Goal: Complete application form

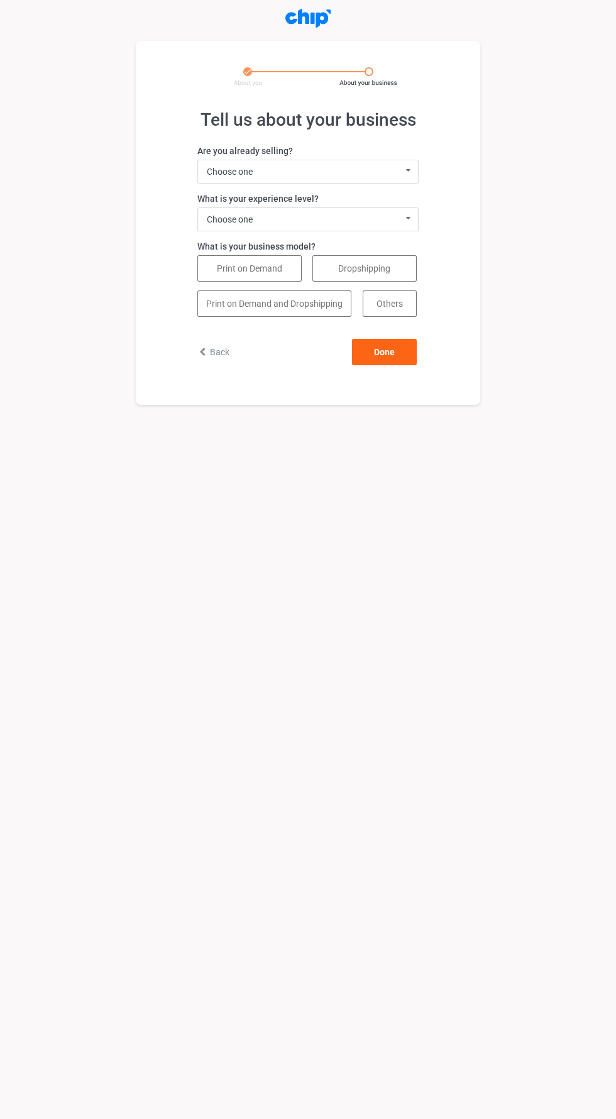
click at [409, 152] on label "Are you already selling?" at bounding box center [307, 151] width 221 height 13
click at [406, 197] on label "What is your experience level?" at bounding box center [307, 198] width 221 height 13
click at [406, 199] on label "What is your experience level?" at bounding box center [307, 198] width 221 height 13
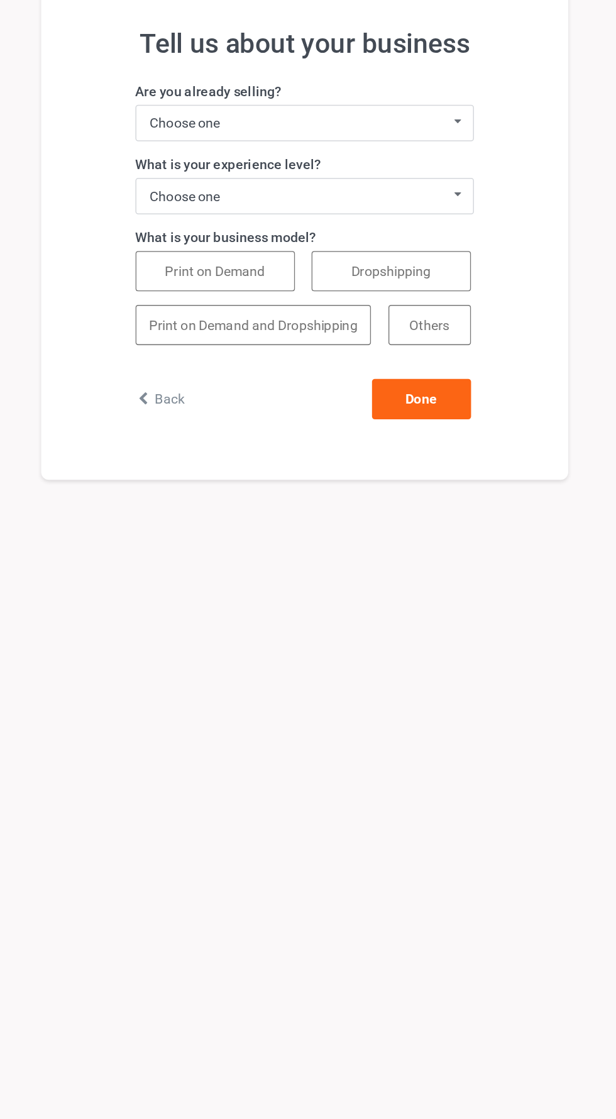
click at [408, 170] on icon at bounding box center [409, 170] width 16 height 21
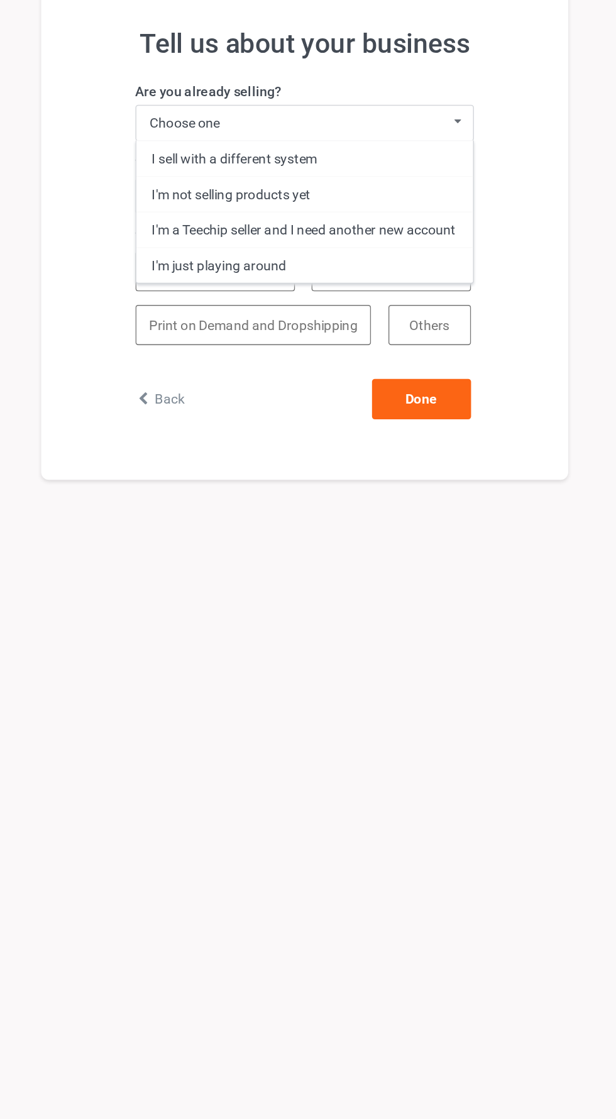
click at [322, 221] on div "I'm not selling products yet" at bounding box center [308, 217] width 220 height 23
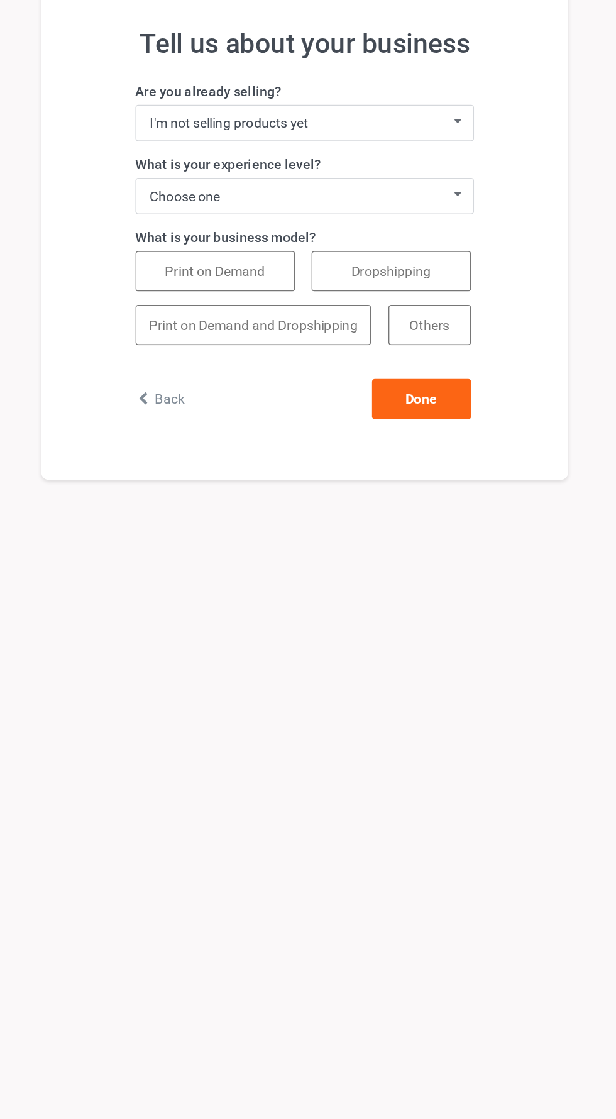
click at [398, 230] on div "Choose one 0 - 1 year (I'm just getting started) 2 - 3 years 4 - 5 years 5+ yea…" at bounding box center [307, 219] width 221 height 24
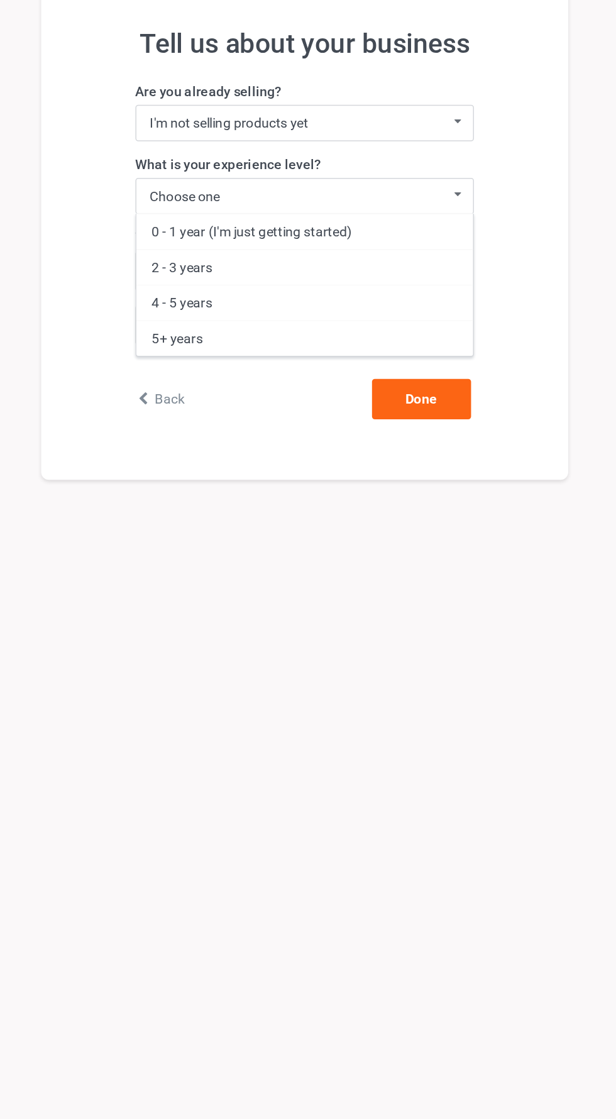
click at [349, 243] on div "0 - 1 year (I'm just getting started)" at bounding box center [308, 242] width 220 height 23
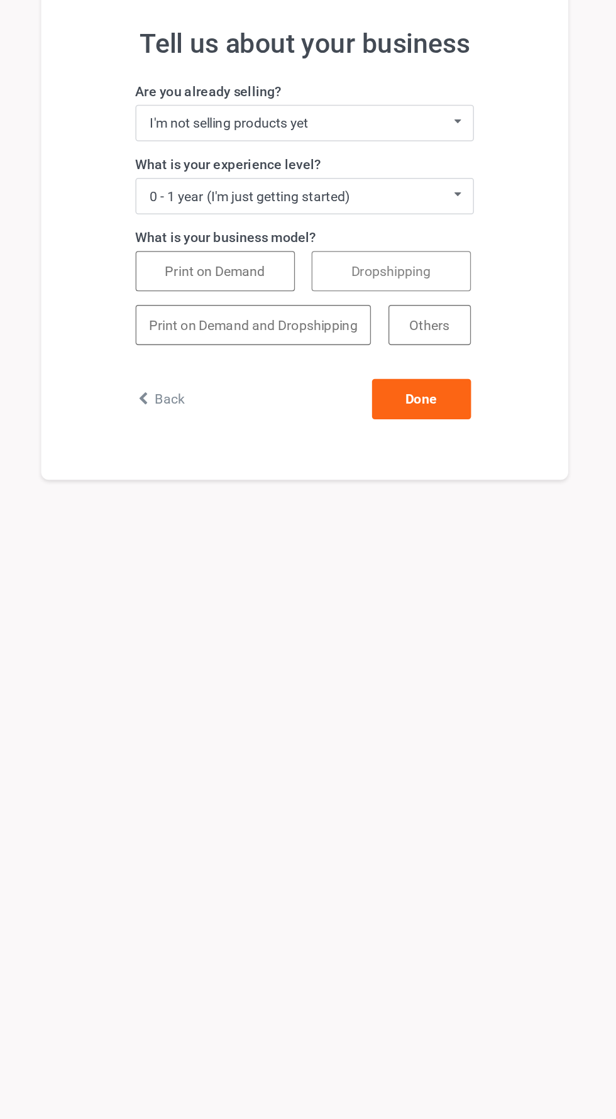
click at [377, 272] on button "Dropshipping" at bounding box center [365, 268] width 104 height 26
click at [362, 340] on button "Done" at bounding box center [384, 352] width 65 height 26
